Goal: Understand process/instructions: Learn how to perform a task or action

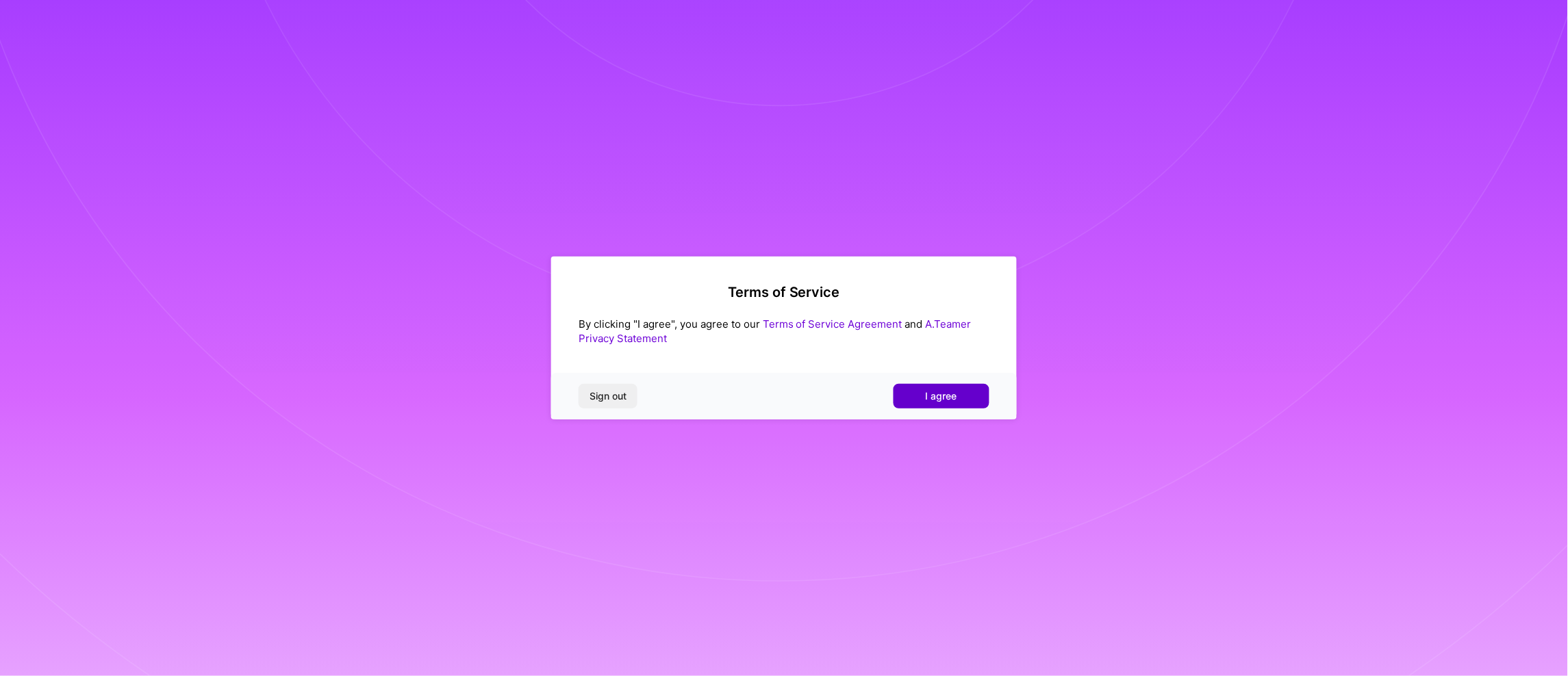
click at [928, 397] on span "I agree" at bounding box center [941, 397] width 31 height 14
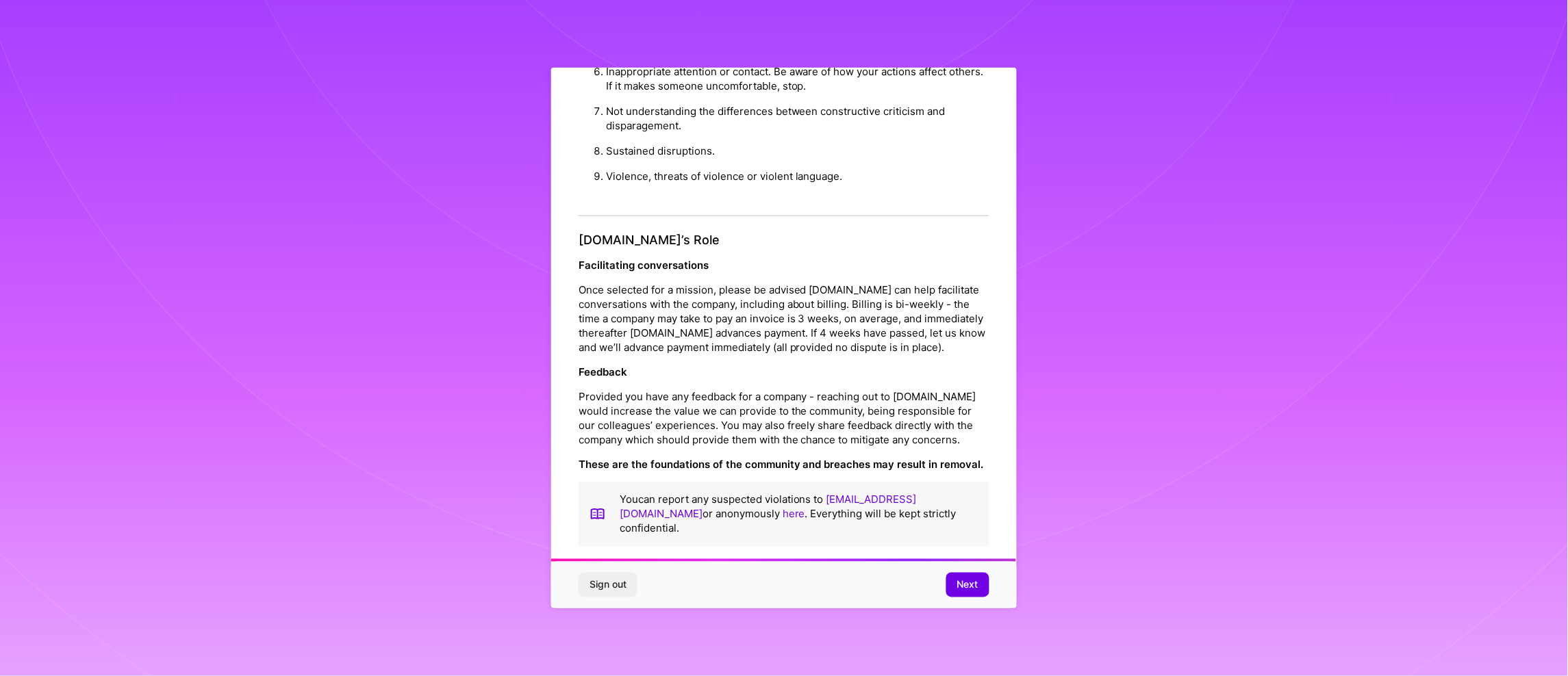
scroll to position [1458, 0]
click at [970, 583] on span "Next" at bounding box center [968, 585] width 21 height 14
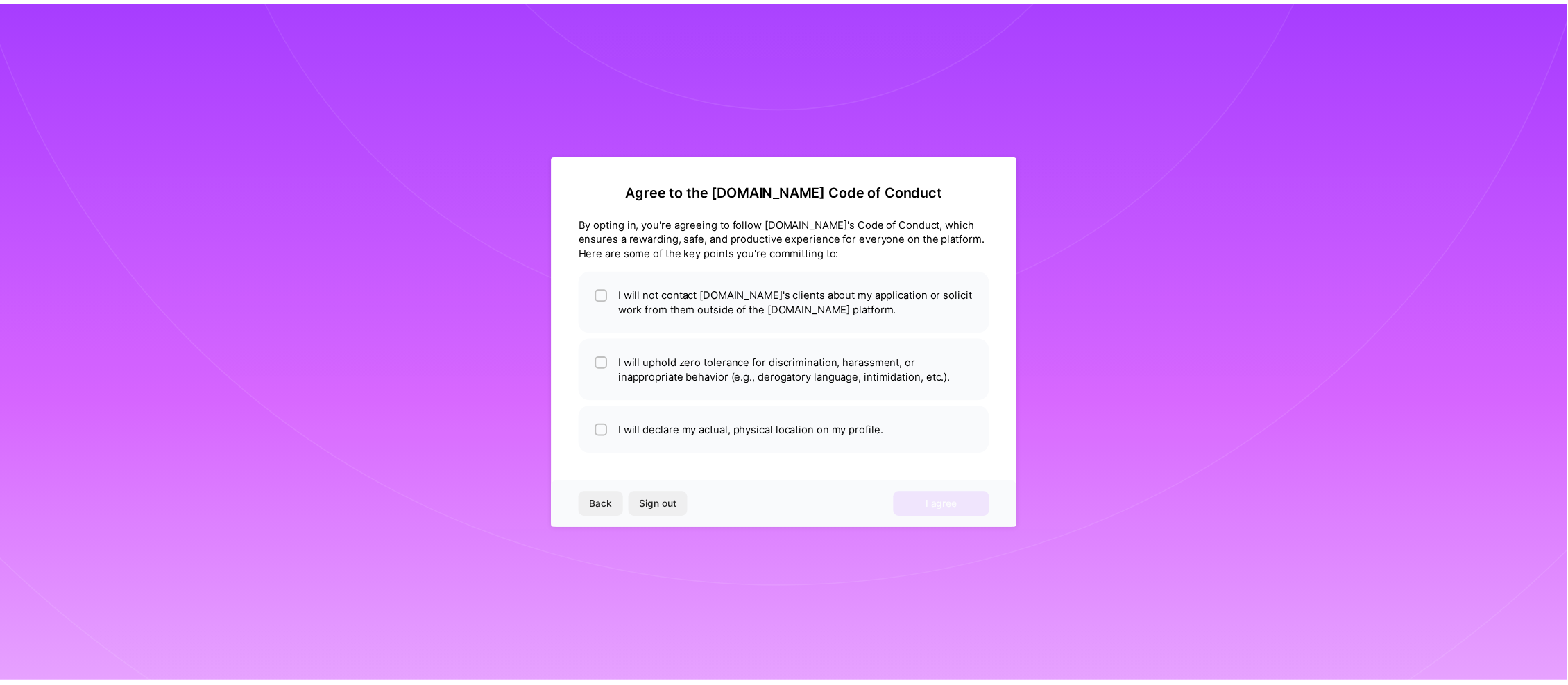
scroll to position [0, 0]
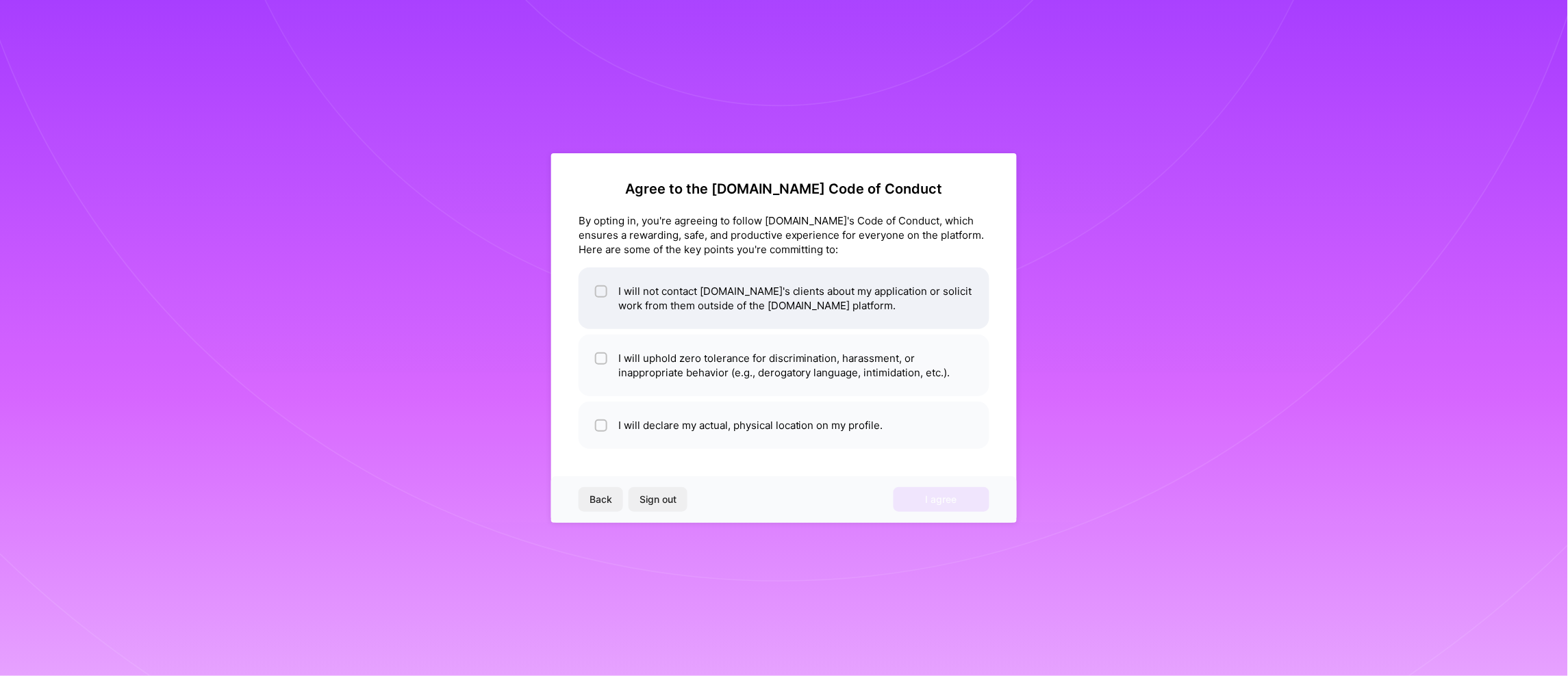
click at [599, 291] on input "checkbox" at bounding box center [603, 293] width 10 height 10
checkbox input "true"
click at [598, 359] on input "checkbox" at bounding box center [603, 360] width 10 height 10
checkbox input "true"
click at [600, 417] on li "I will declare my actual, physical location on my profile." at bounding box center [784, 425] width 411 height 47
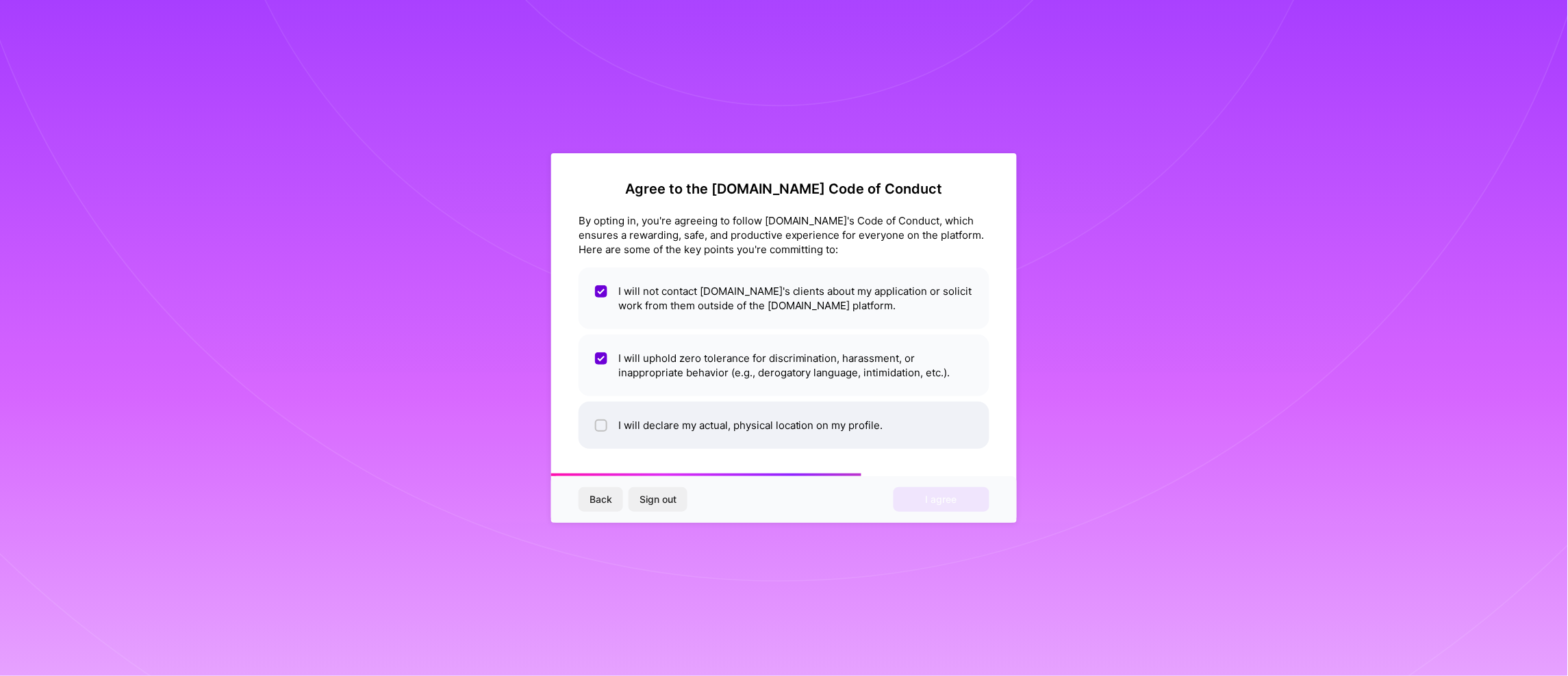
checkbox input "true"
click at [936, 498] on span "I agree" at bounding box center [941, 500] width 31 height 14
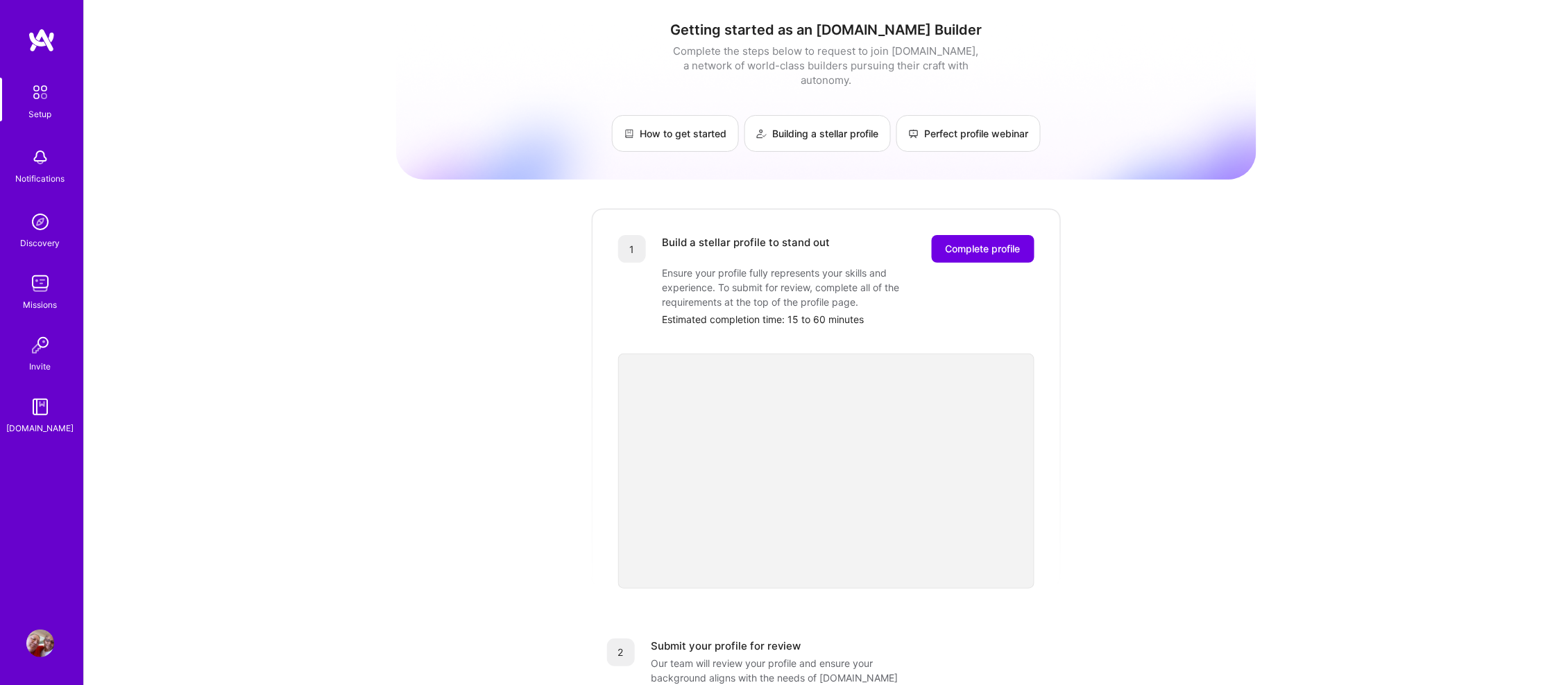
click at [525, 313] on div "Getting started as an A.Team Builder Complete the steps below to request to joi…" at bounding box center [826, 541] width 860 height 1062
click at [667, 120] on link "How to get started" at bounding box center [675, 134] width 127 height 37
